Goal: Transaction & Acquisition: Purchase product/service

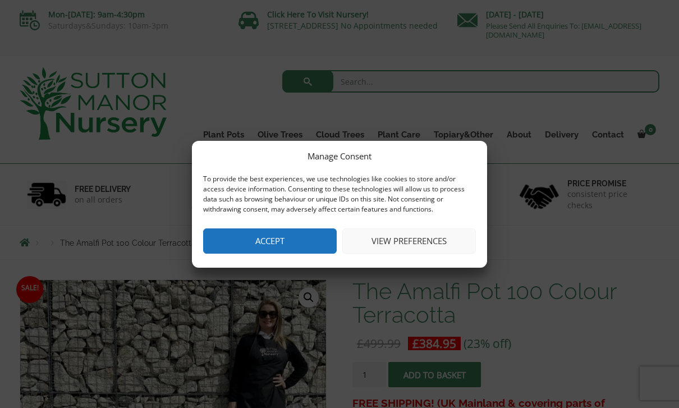
click at [415, 247] on button "View preferences" at bounding box center [409, 240] width 134 height 25
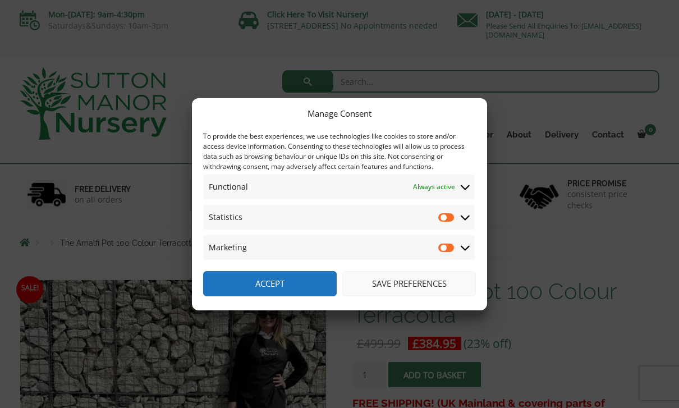
click at [412, 282] on button "Save preferences" at bounding box center [409, 283] width 134 height 25
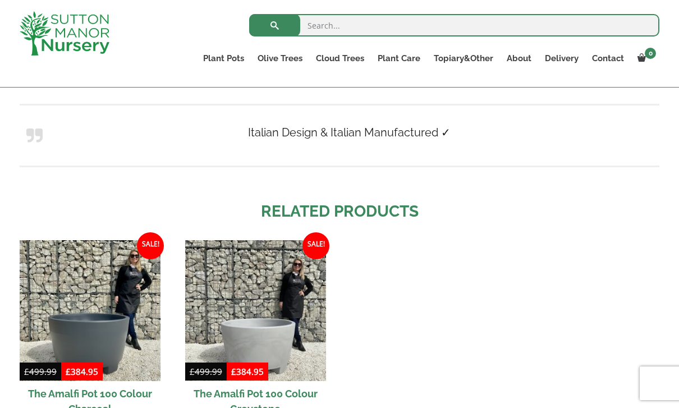
scroll to position [935, 0]
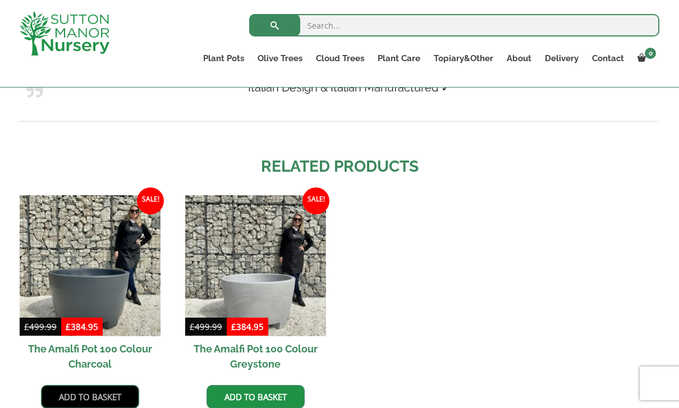
click at [93, 396] on link "Add to basket" at bounding box center [90, 397] width 98 height 24
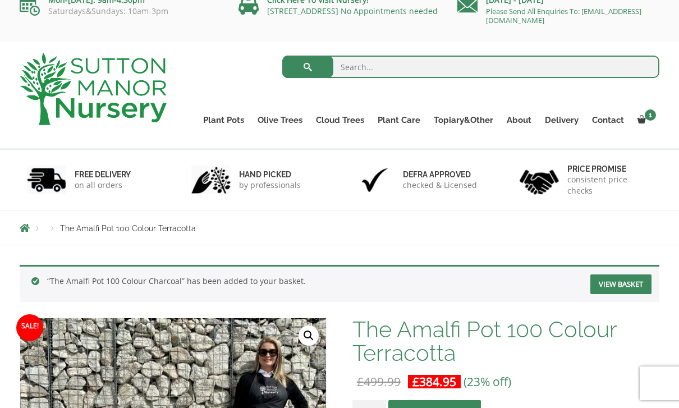
scroll to position [16, 0]
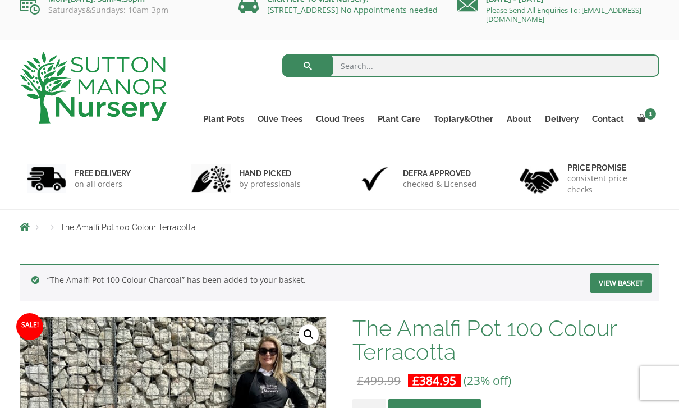
click at [608, 281] on link "View basket" at bounding box center [620, 283] width 61 height 20
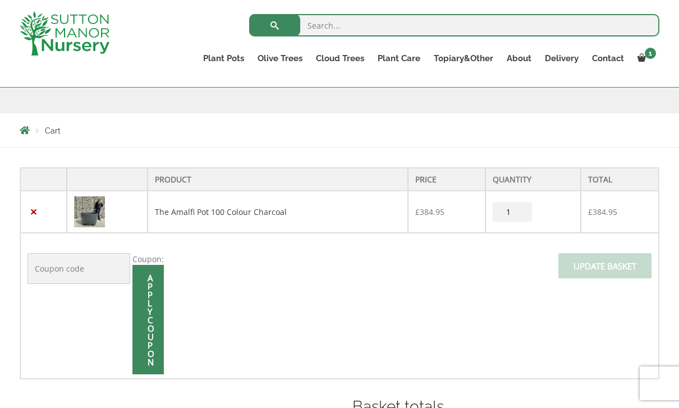
scroll to position [190, 0]
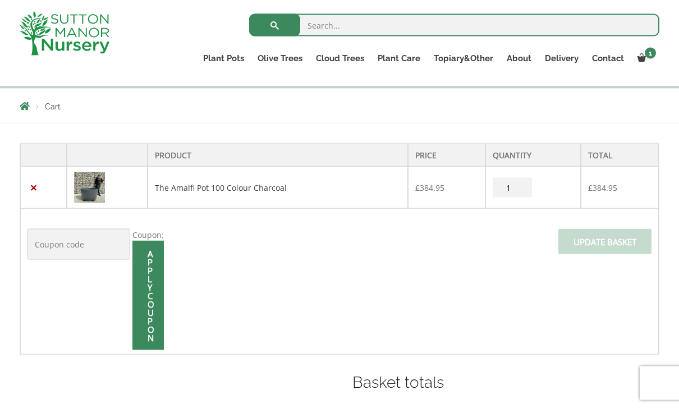
click at [514, 186] on input "1" at bounding box center [512, 188] width 39 height 20
type input "2"
click at [614, 239] on input "Update basket" at bounding box center [604, 241] width 93 height 25
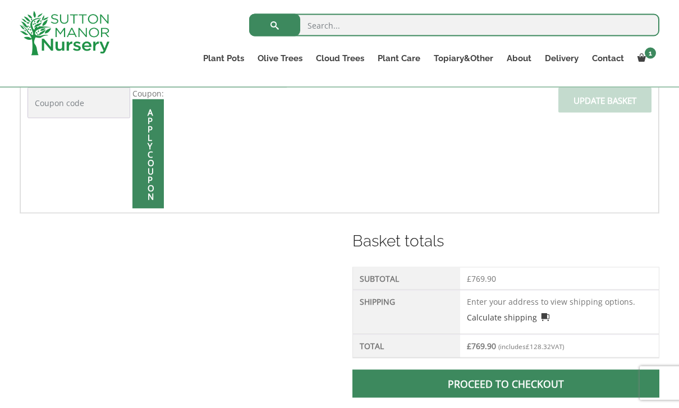
scroll to position [378, 0]
click at [522, 318] on link "Calculate shipping" at bounding box center [508, 317] width 83 height 12
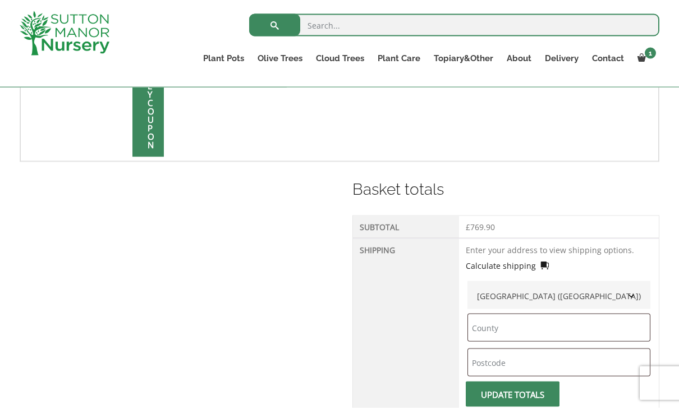
scroll to position [438, 0]
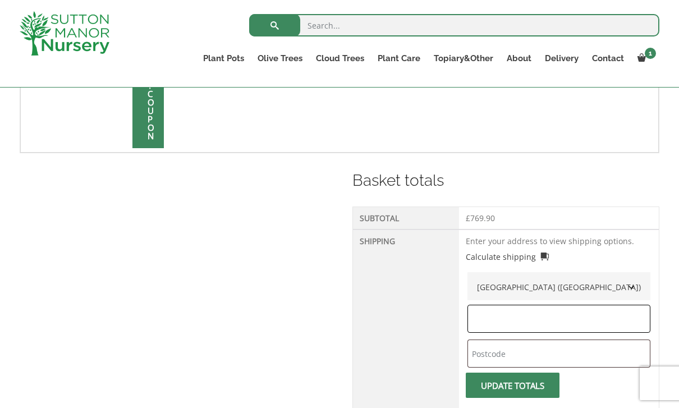
click at [520, 320] on input "text" at bounding box center [558, 319] width 183 height 28
type input "Cumbria"
click at [509, 349] on input "text" at bounding box center [558, 353] width 183 height 28
type input "LA12 8JS"
click at [536, 386] on button "Update totals" at bounding box center [513, 385] width 94 height 25
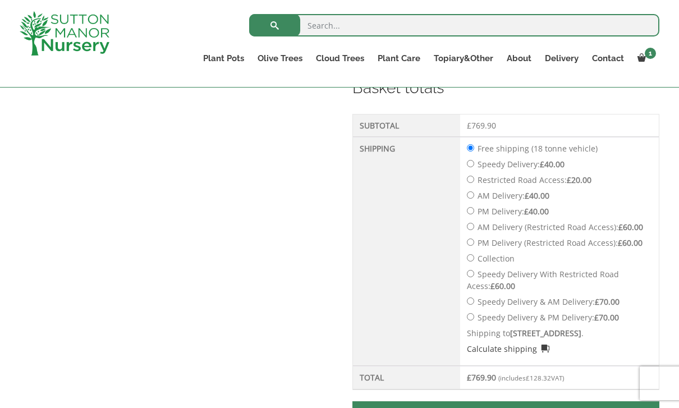
scroll to position [528, 0]
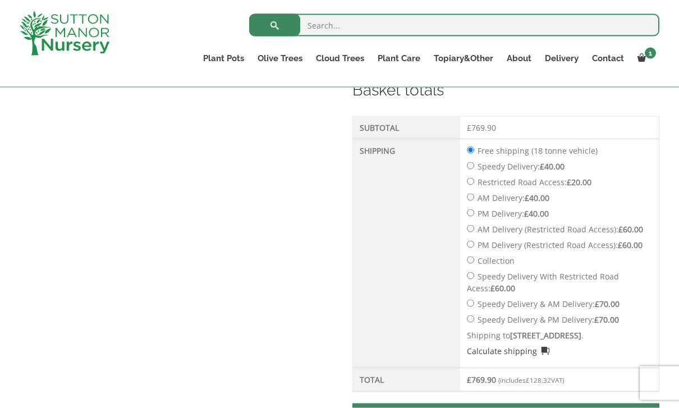
click at [474, 185] on input "Restricted Road Access: £ 20.00" at bounding box center [470, 181] width 7 height 7
radio input "true"
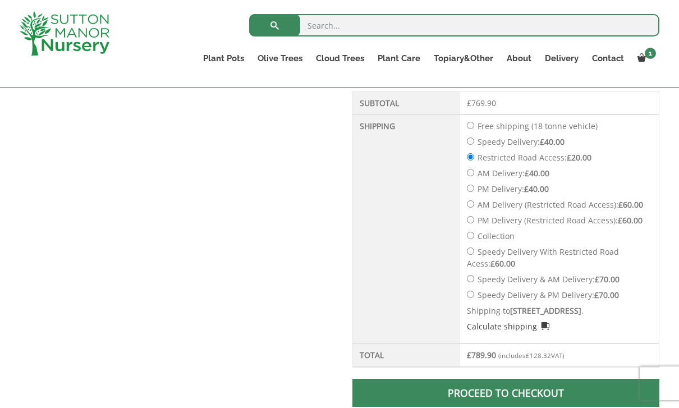
scroll to position [553, 0]
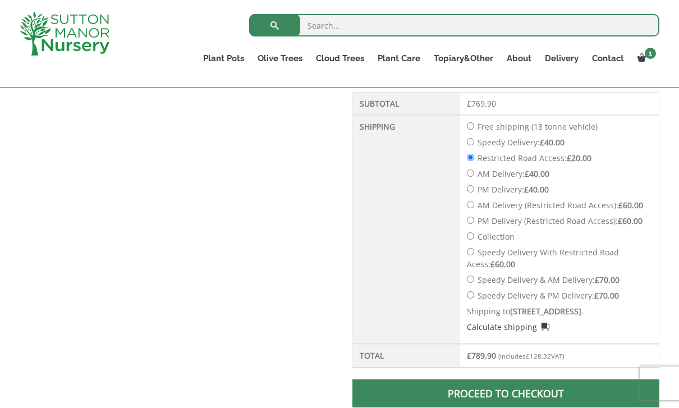
click at [474, 252] on input "Speedy Delivery With Restricted Road Acess: £ 60.00" at bounding box center [470, 251] width 7 height 7
radio input "true"
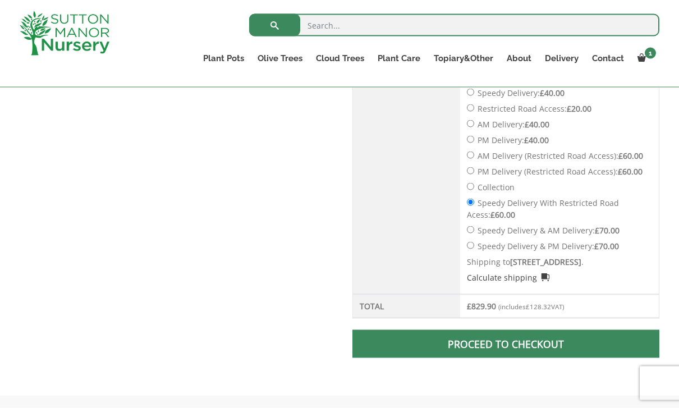
scroll to position [602, 0]
click at [505, 344] on span at bounding box center [505, 344] width 0 height 0
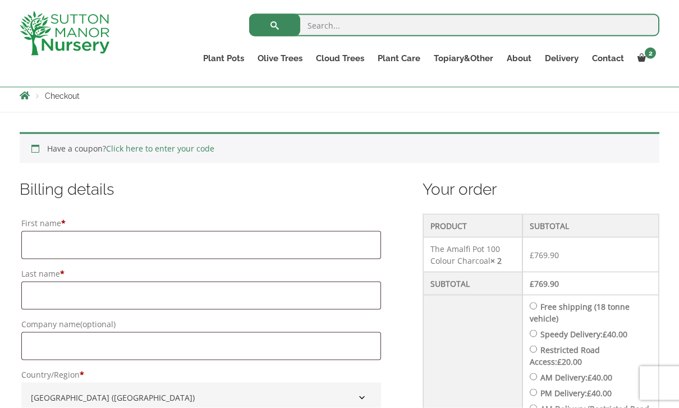
scroll to position [192, 0]
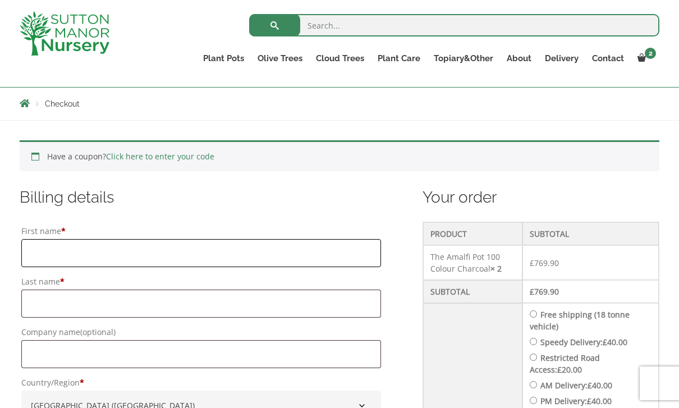
click at [89, 252] on input "First name *" at bounding box center [201, 253] width 360 height 28
type input "Michael"
click at [58, 305] on input "Last name *" at bounding box center [201, 303] width 360 height 28
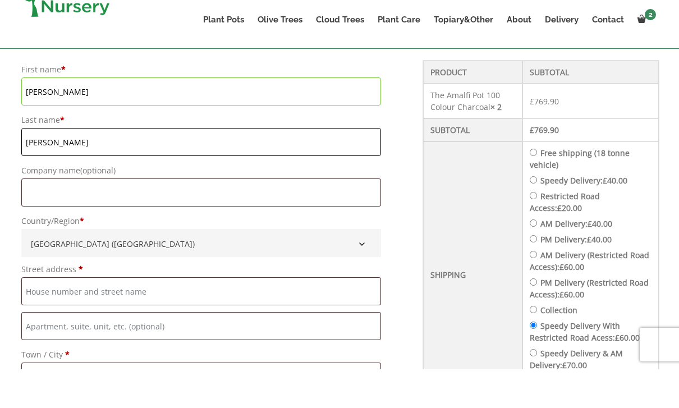
scroll to position [318, 0]
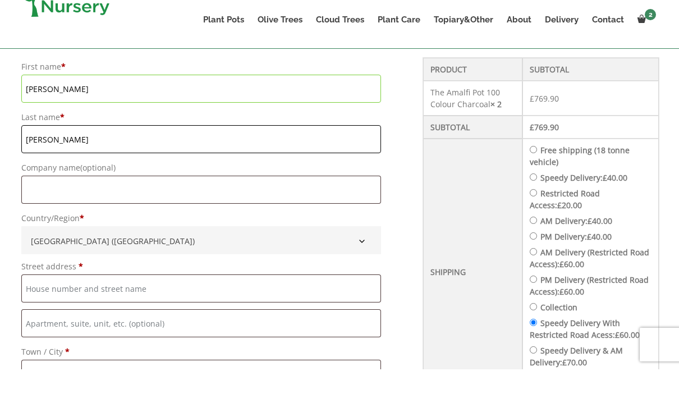
type input "Dwan"
click at [120, 313] on input "Street address *" at bounding box center [201, 327] width 360 height 28
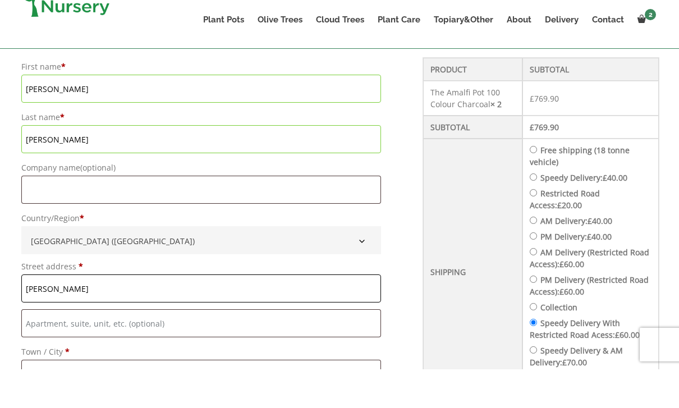
type input "Rusland Hall"
click at [73, 398] on input "Town / City *" at bounding box center [201, 412] width 360 height 28
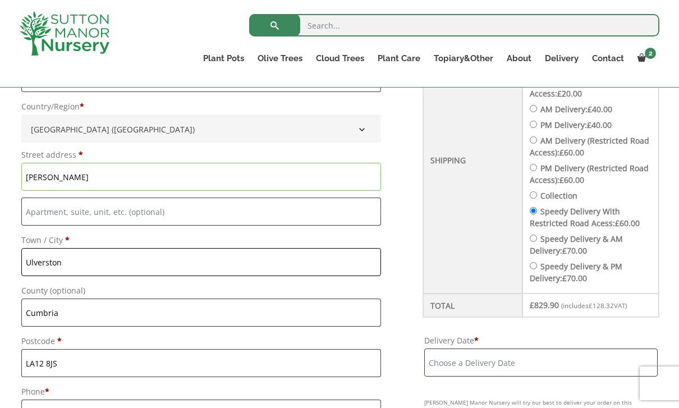
scroll to position [468, 0]
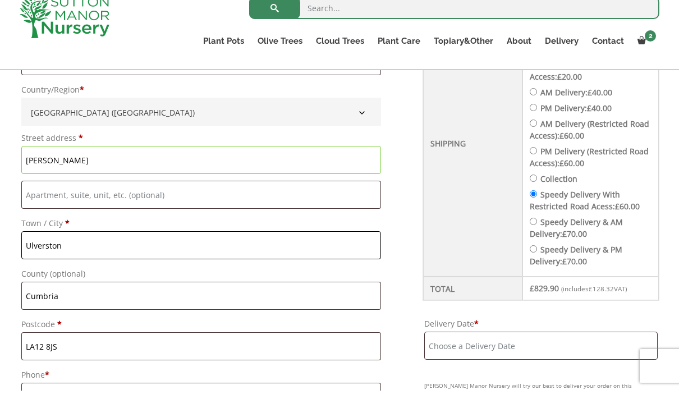
type input "Ulverston"
click at [91, 163] on input "Rusland Hall" at bounding box center [201, 177] width 360 height 28
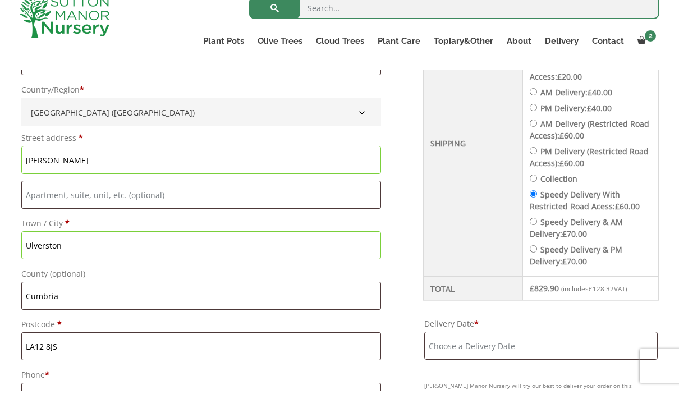
click at [89, 163] on input "Rusland Hall" at bounding box center [201, 177] width 360 height 28
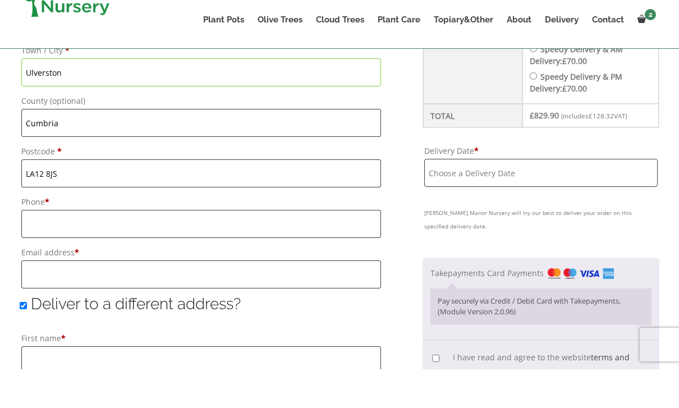
scroll to position [623, 0]
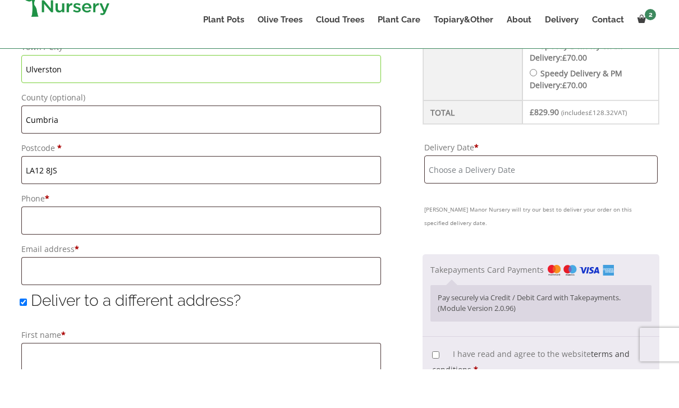
type input "Rusland Hall, Rusland"
click at [73, 245] on input "Phone *" at bounding box center [201, 259] width 360 height 28
type input "07976701388"
click at [81, 296] on input "Email address *" at bounding box center [201, 310] width 360 height 28
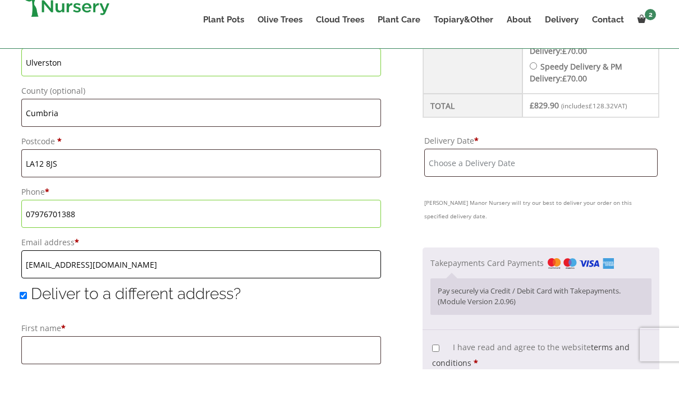
scroll to position [630, 0]
type input "mdwan@equitysolutions.org.uk"
click at [21, 330] on input "Deliver to a different address?" at bounding box center [23, 333] width 7 height 7
checkbox input "false"
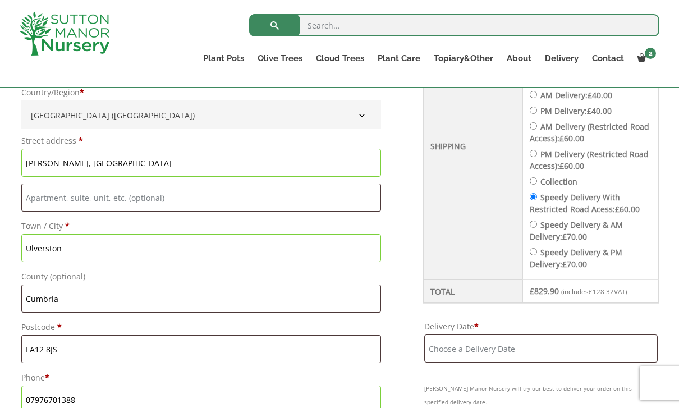
scroll to position [482, 0]
click at [476, 352] on input "Delivery Date *" at bounding box center [540, 349] width 233 height 28
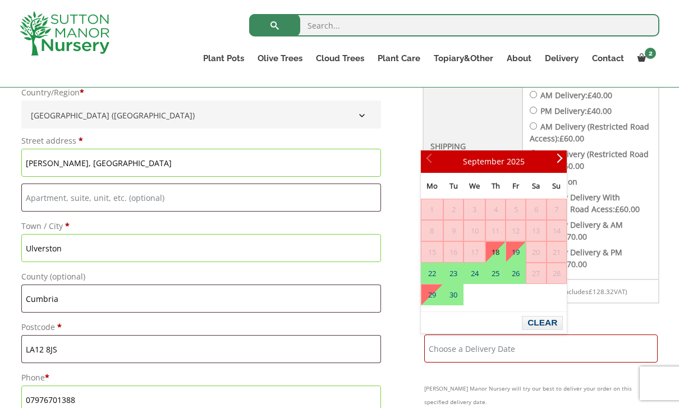
click at [519, 231] on span "12" at bounding box center [515, 230] width 19 height 20
click at [430, 272] on link "22" at bounding box center [431, 273] width 21 height 20
type input "22 September, 2025"
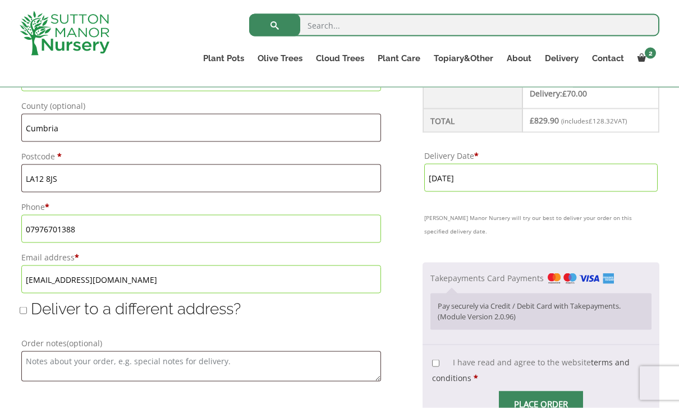
scroll to position [654, 0]
click at [435, 359] on input "I have read and agree to the website terms and conditions *" at bounding box center [435, 362] width 7 height 7
checkbox input "true"
click at [544, 390] on input "Place order" at bounding box center [541, 402] width 84 height 25
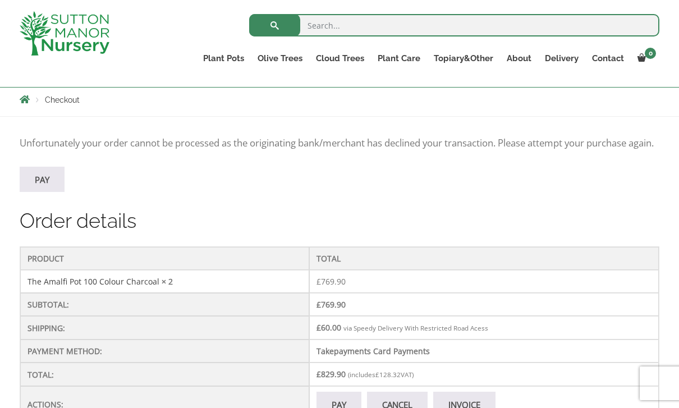
scroll to position [195, 0]
click at [42, 193] on link "Pay" at bounding box center [42, 180] width 45 height 25
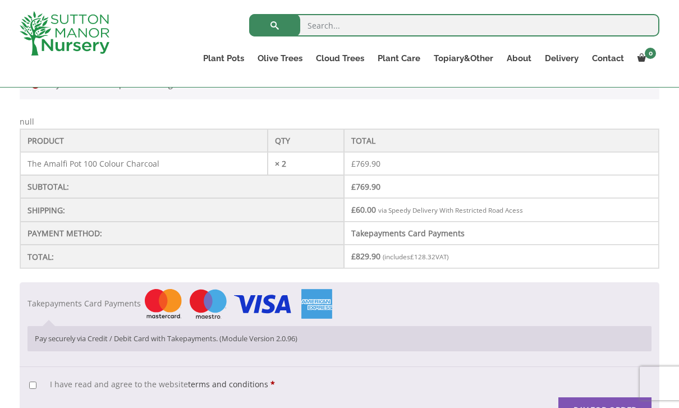
scroll to position [271, 0]
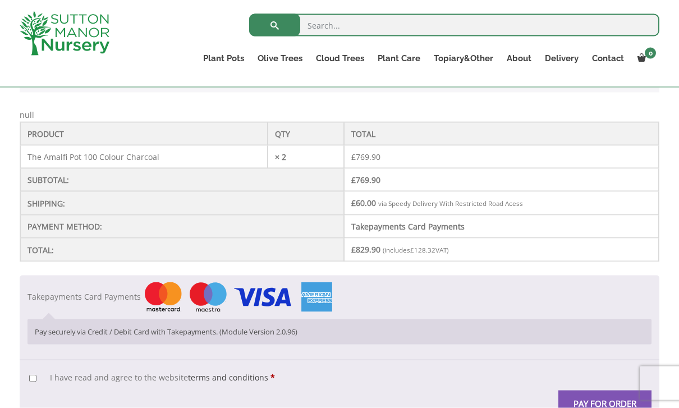
click at [30, 375] on input "I have read and agree to the website terms and conditions *" at bounding box center [32, 378] width 7 height 7
checkbox input "true"
click at [593, 401] on button "Pay for order" at bounding box center [604, 402] width 93 height 25
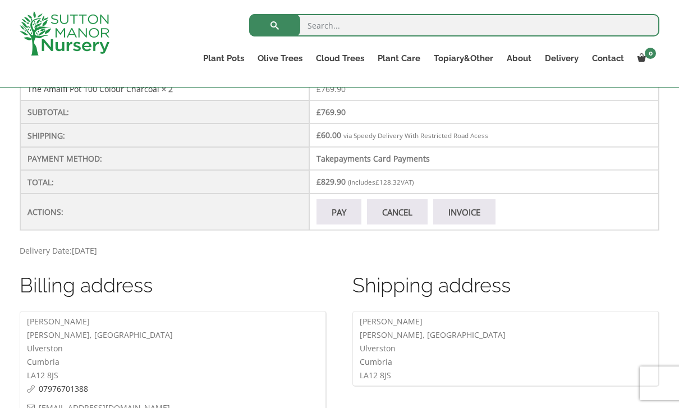
scroll to position [387, 0]
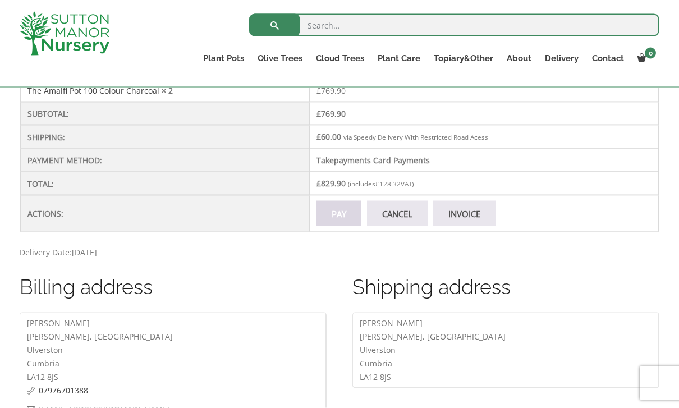
click at [329, 225] on link "Pay" at bounding box center [338, 213] width 45 height 25
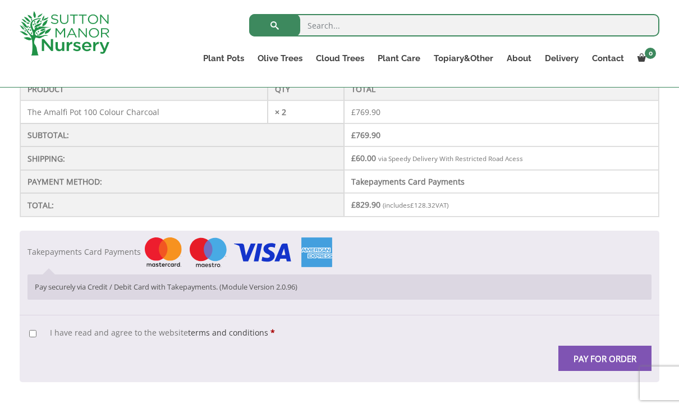
scroll to position [339, 0]
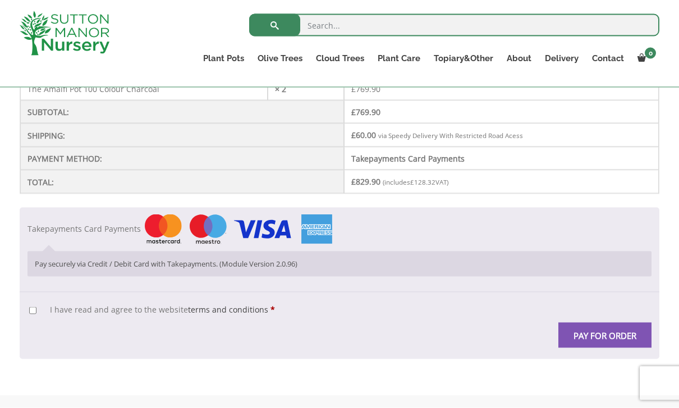
click at [30, 312] on input "I have read and agree to the website terms and conditions *" at bounding box center [32, 310] width 7 height 7
checkbox input "true"
click at [601, 341] on button "Pay for order" at bounding box center [604, 334] width 93 height 25
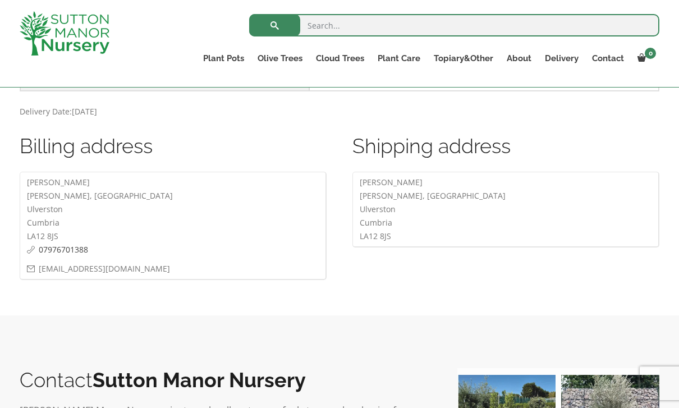
scroll to position [544, 0]
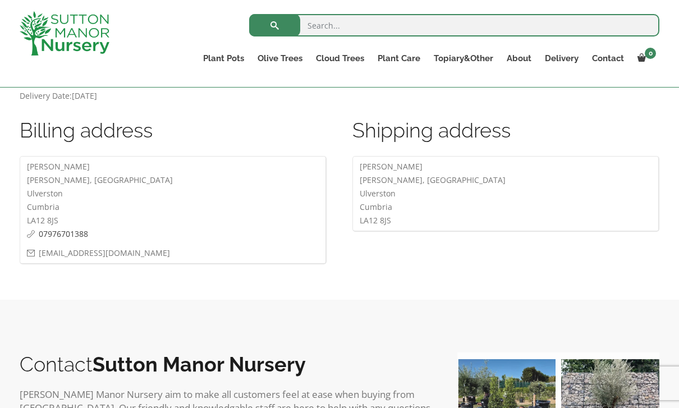
click at [79, 195] on address "Michael Dwan Rusland Hall, Rusland Ulverston Cumbria LA12 8JS 07976701388 mdwan…" at bounding box center [173, 210] width 307 height 108
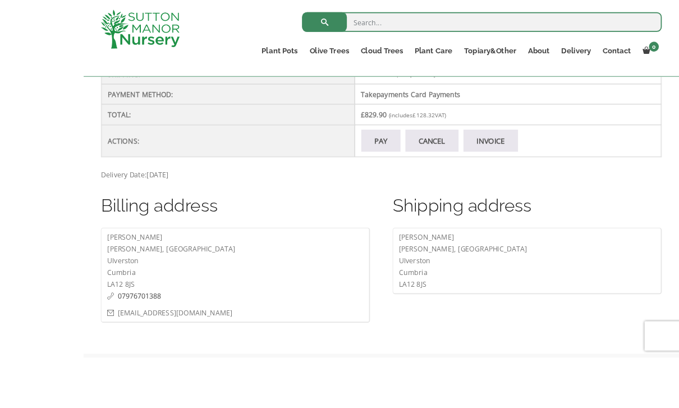
scroll to position [440, 0]
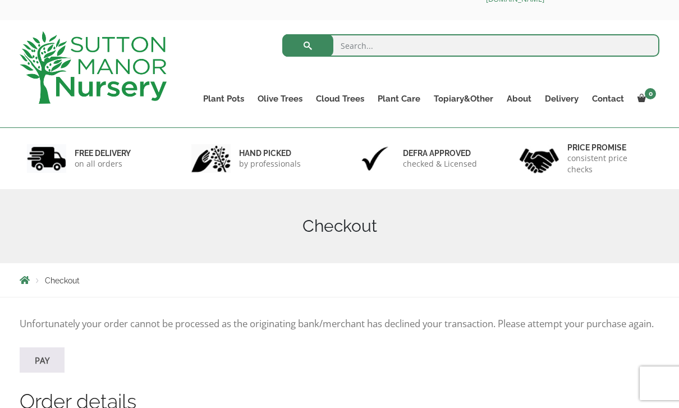
scroll to position [0, 0]
